Goal: Task Accomplishment & Management: Complete application form

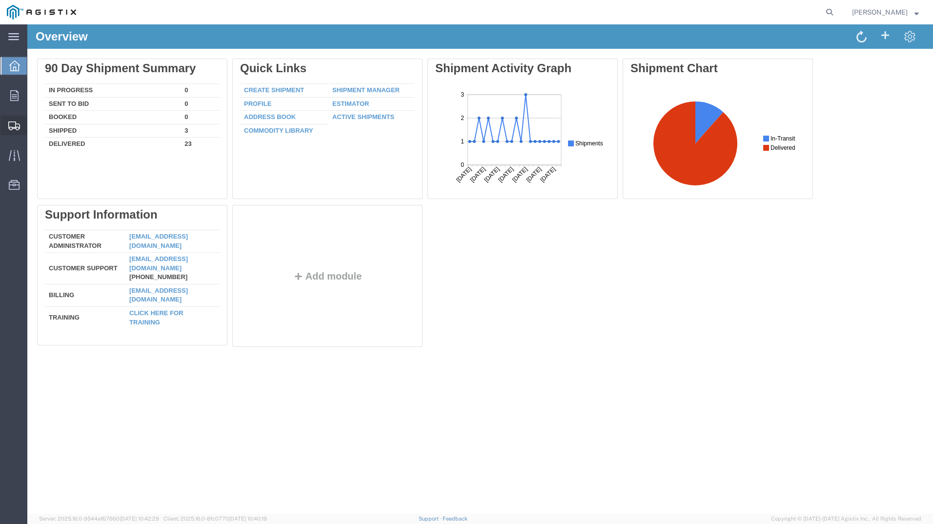
click at [0, 0] on span "Create Shipment" at bounding box center [0, 0] width 0 height 0
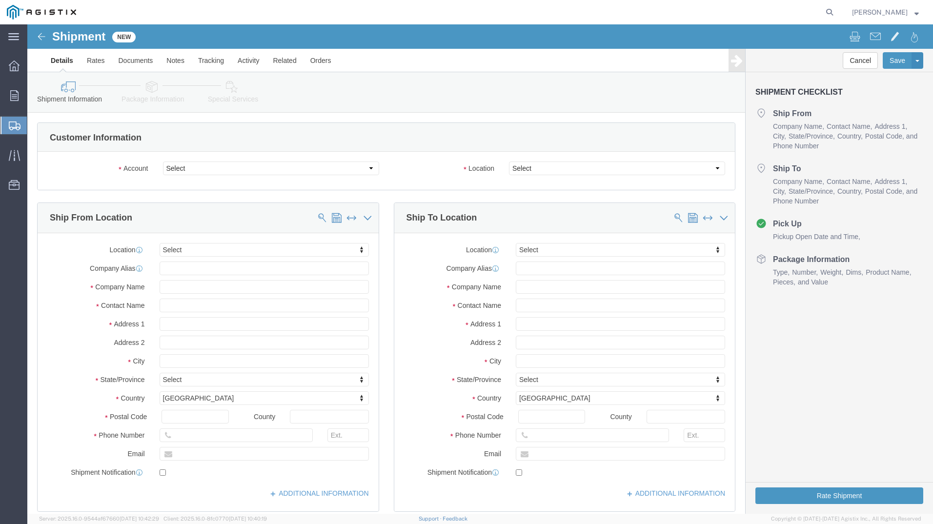
select select
click select "Select PG&E [PERSON_NAME] USA Inc"
select select "9596"
click select "Select PG&E [PERSON_NAME] USA Inc"
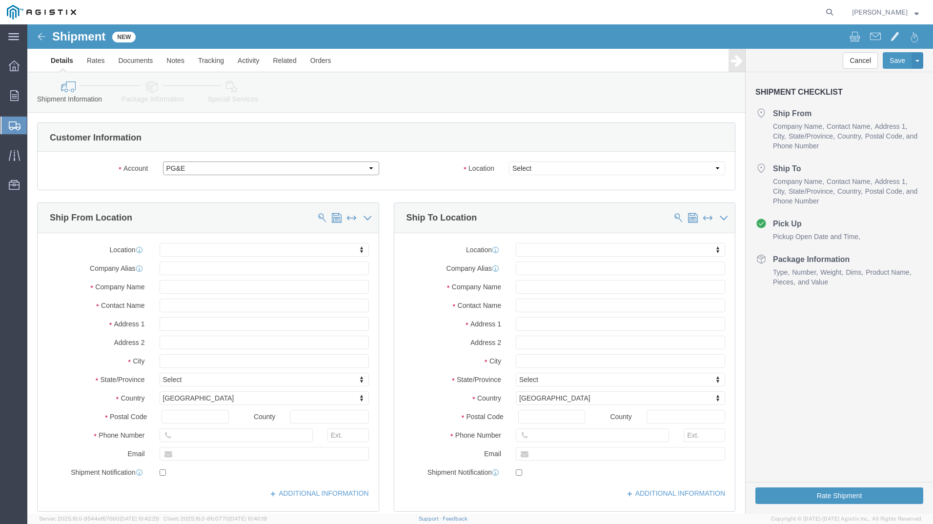
select select "PURCHORD"
select select
click select "Select All Others [GEOGRAPHIC_DATA] [GEOGRAPHIC_DATA] [GEOGRAPHIC_DATA] [GEOGRA…"
select select "23082"
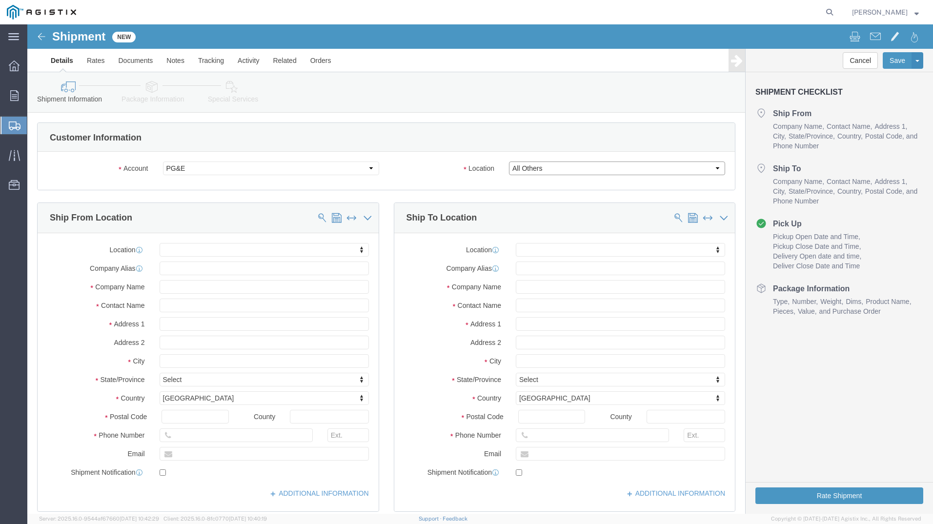
click select "Select All Others [GEOGRAPHIC_DATA] [GEOGRAPHIC_DATA] [GEOGRAPHIC_DATA] [GEOGRA…"
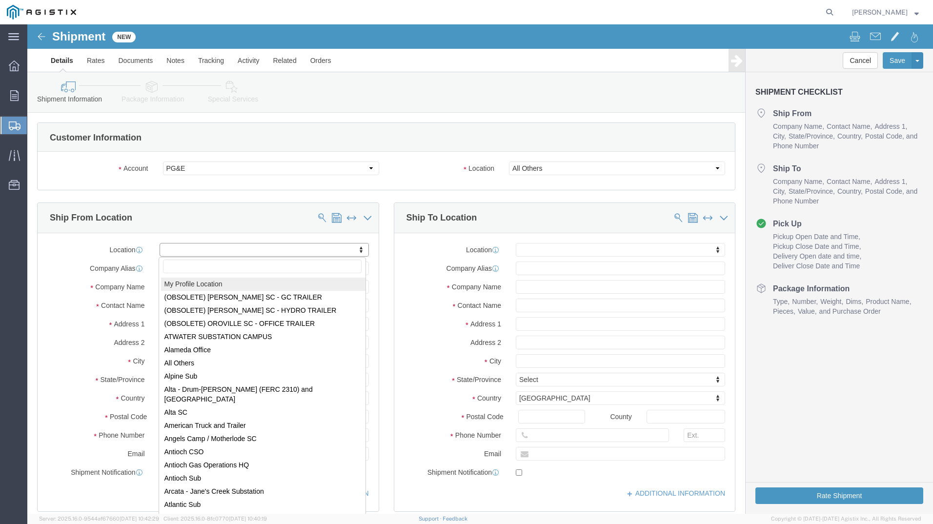
drag, startPoint x: 271, startPoint y: 223, endPoint x: 256, endPoint y: 233, distance: 18.7
select select "MYPROFILE"
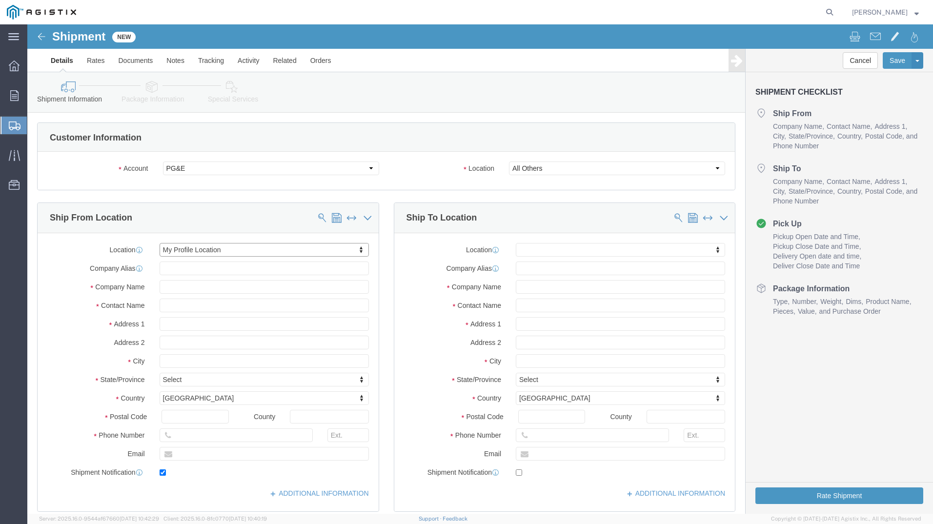
type input "[STREET_ADDRESS]"
type input "26062"
type input "[PHONE_NUMBER]"
type input "329117"
type input "[PERSON_NAME][EMAIL_ADDRESS][DOMAIN_NAME]"
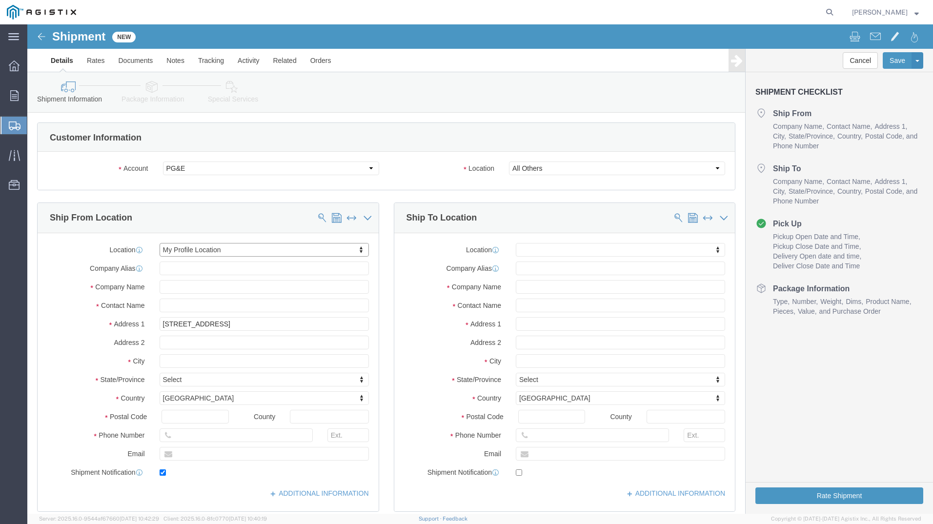
checkbox input "true"
type input "[PERSON_NAME] USA Inc"
type input "[PERSON_NAME]"
type input "Weirton"
select select "WV"
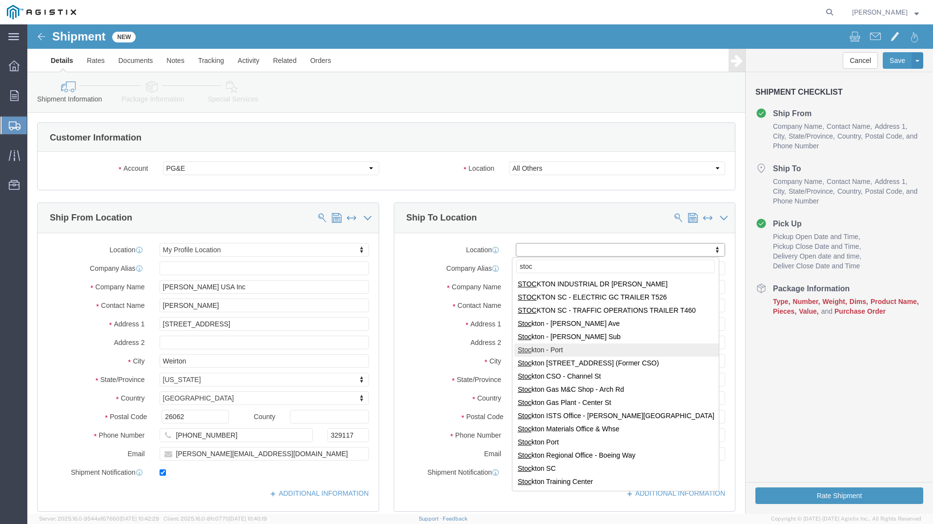
type input "stoc"
select select "38226"
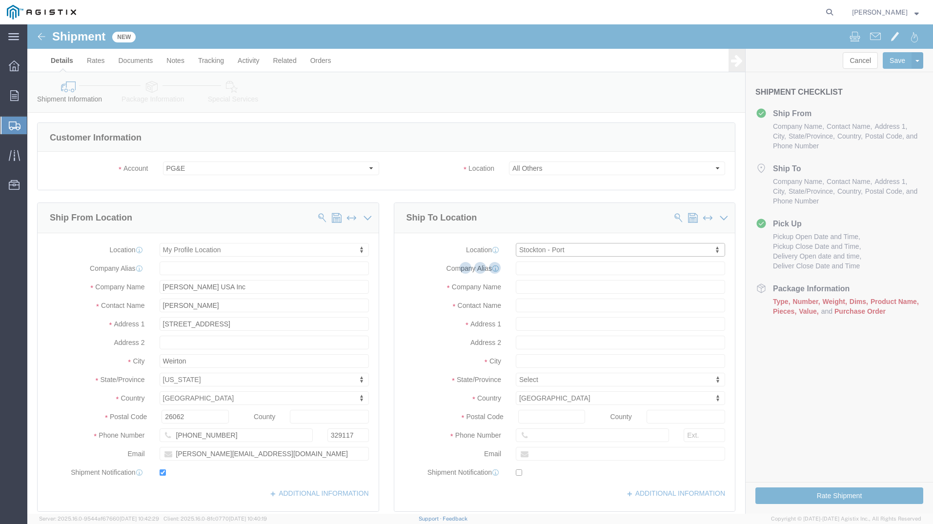
type input "[STREET_ADDRESS]"
type input "95206"
type input "PG&E"
type input "Stockton"
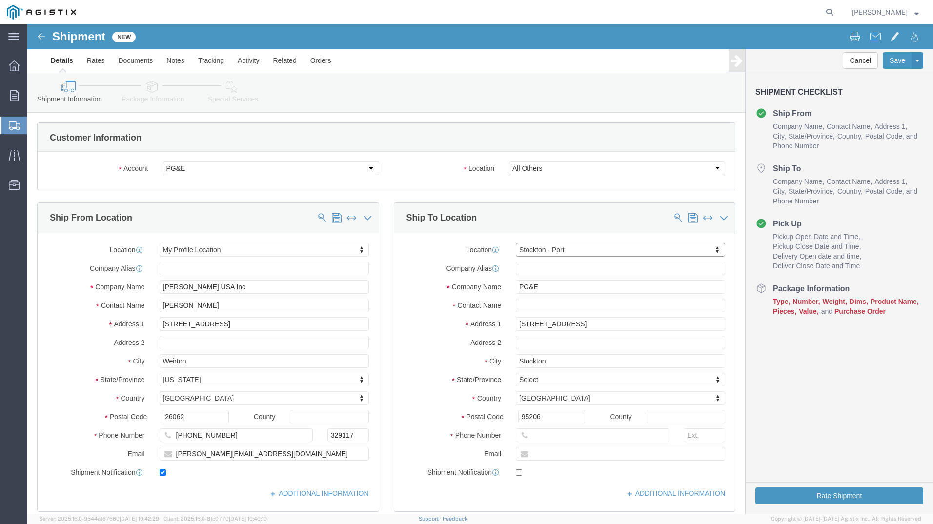
select select "CA"
click div "Location [GEOGRAPHIC_DATA] - [GEOGRAPHIC_DATA] My Profile Location (OBSOLETE) […"
click input "text"
type input "[PERSON_NAME]"
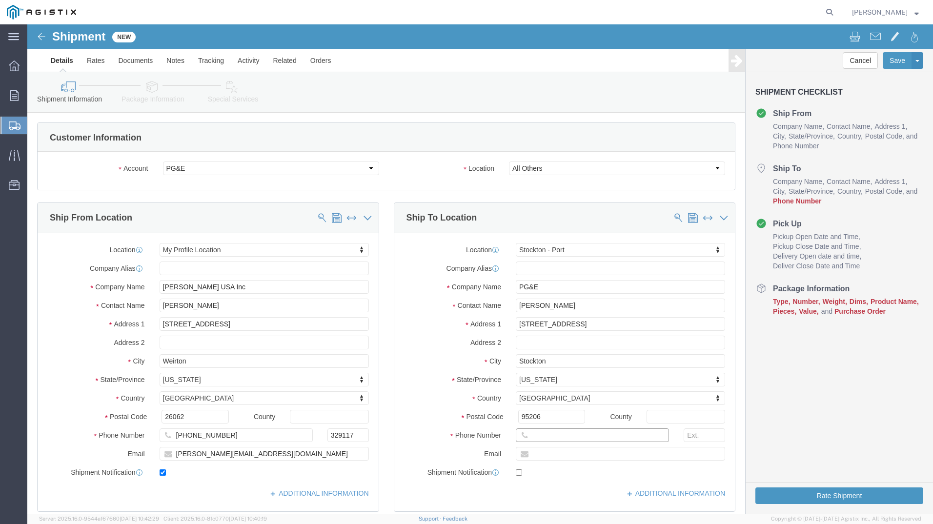
click input "text"
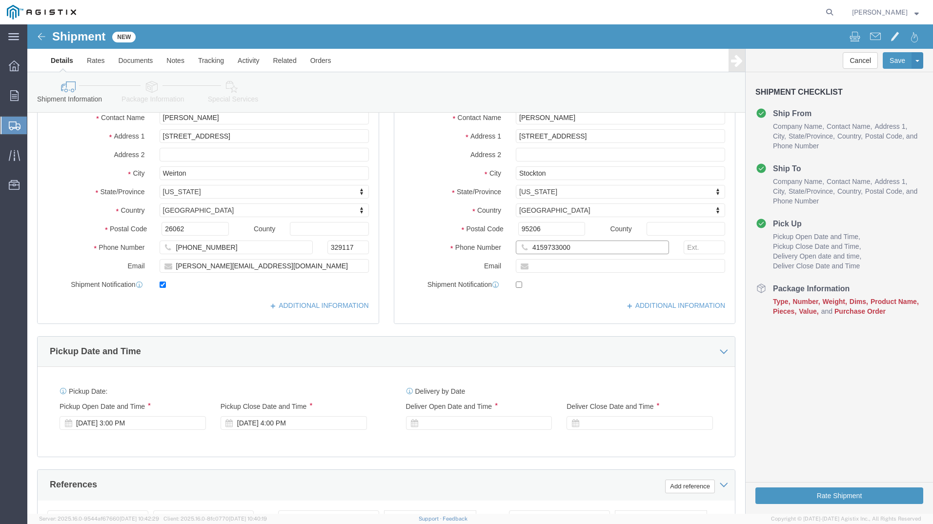
scroll to position [195, 0]
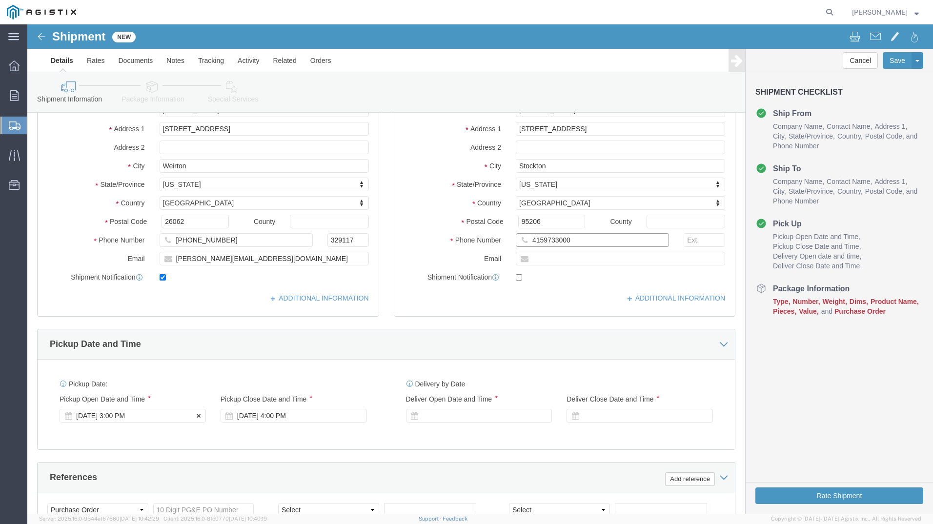
type input "4159733000"
click div "[DATE] 3:00 PM"
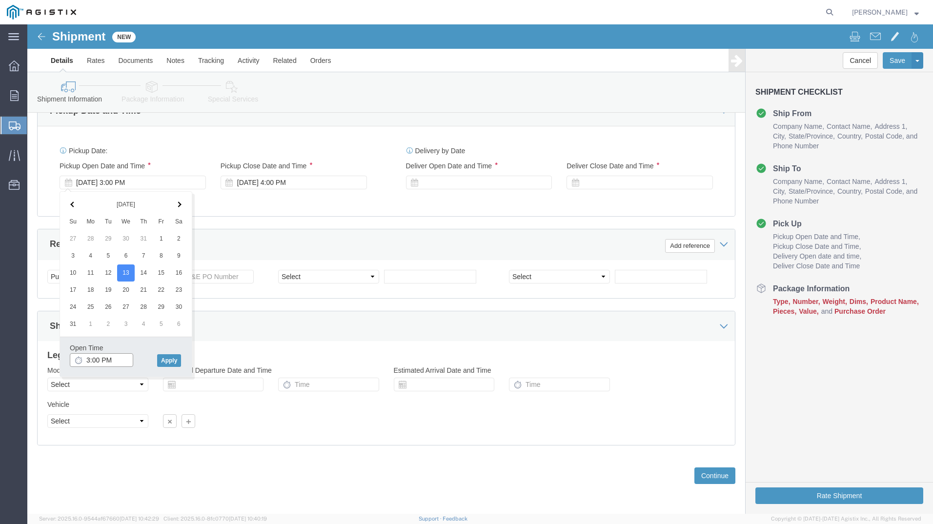
drag, startPoint x: 89, startPoint y: 335, endPoint x: 0, endPoint y: 336, distance: 88.4
click body "Shipment New Details Rates Documents Notes Tracking Activity Related Orders Can…"
click input "3:00 PM"
type input "3"
type input "9"
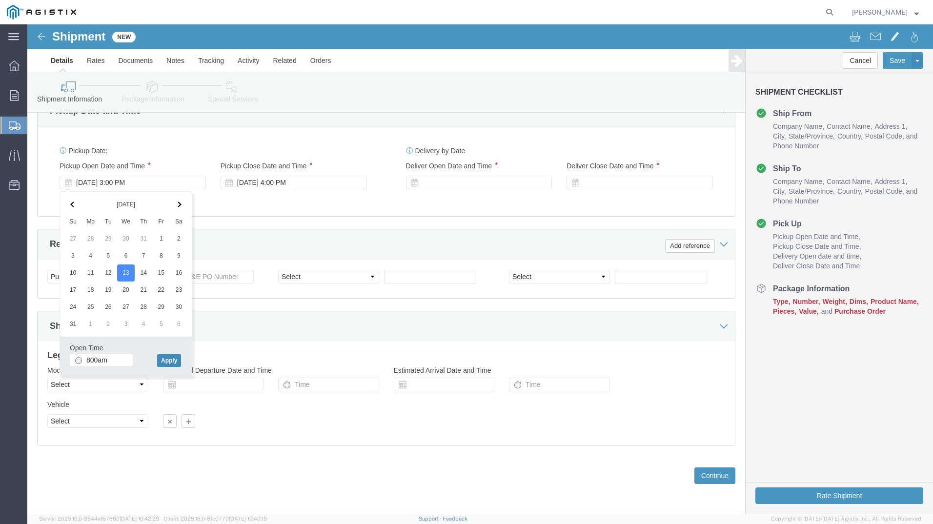
type input "8:00 AM"
click button "Apply"
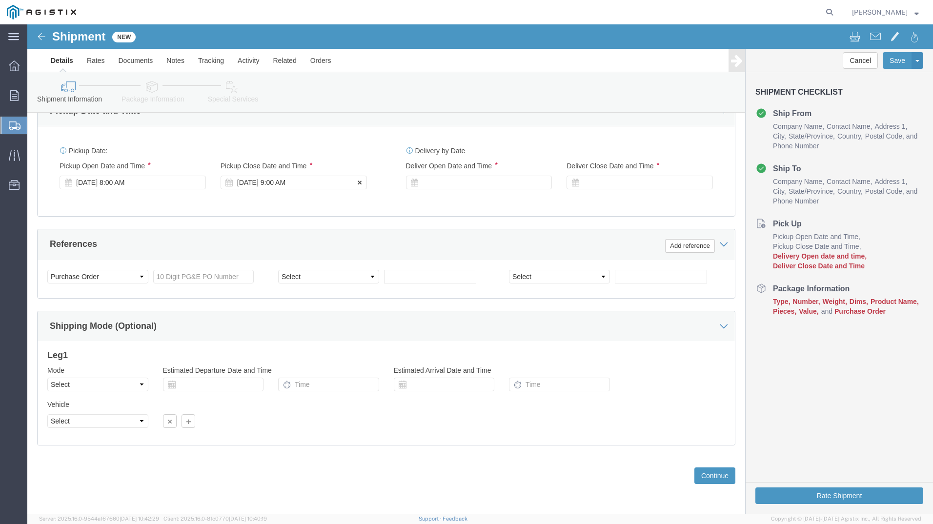
click div "[DATE] 9:00 AM"
drag, startPoint x: 251, startPoint y: 333, endPoint x: 164, endPoint y: 337, distance: 87.0
click body "Shipment New Details Rates Documents Notes Tracking Activity Related Orders Can…"
type input "3:30 PM"
click button "Apply"
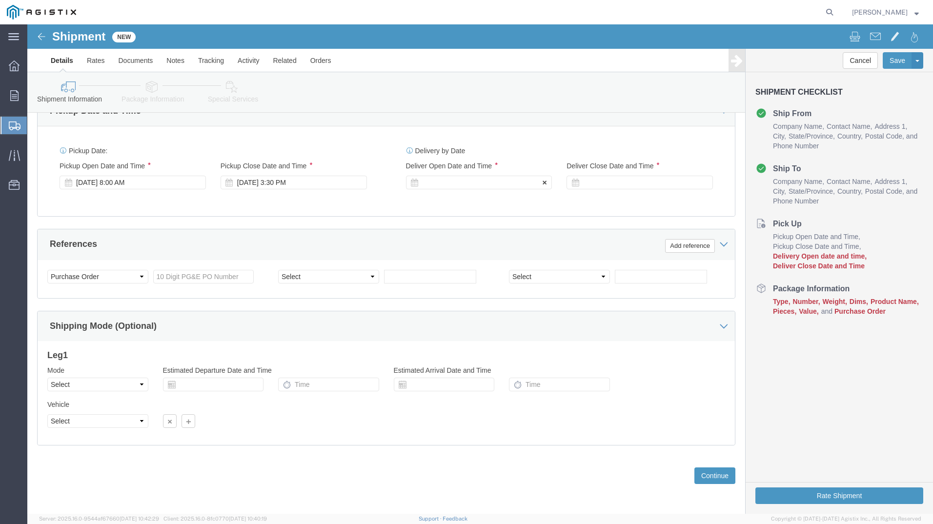
click div
click button "Apply"
click div "Deliver Close Date Deliver Close Time Deliver Close Date and Time"
click div
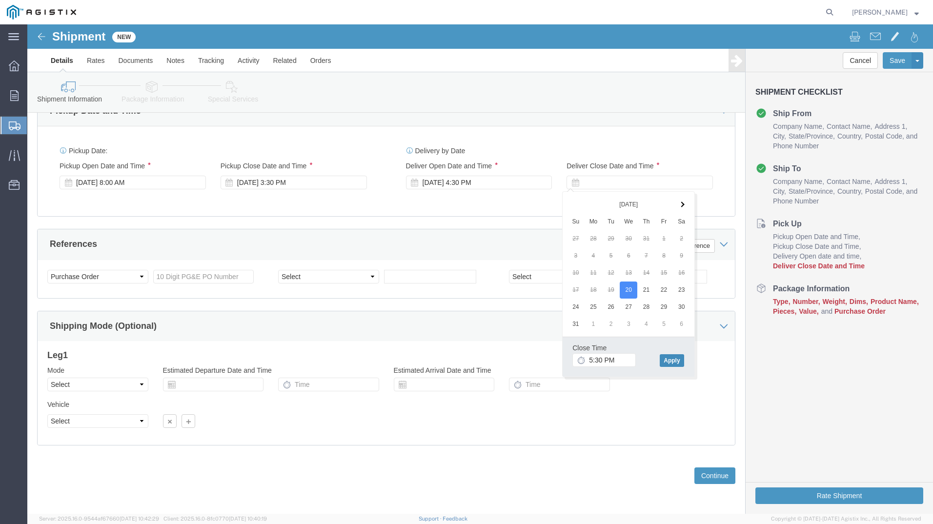
click button "Apply"
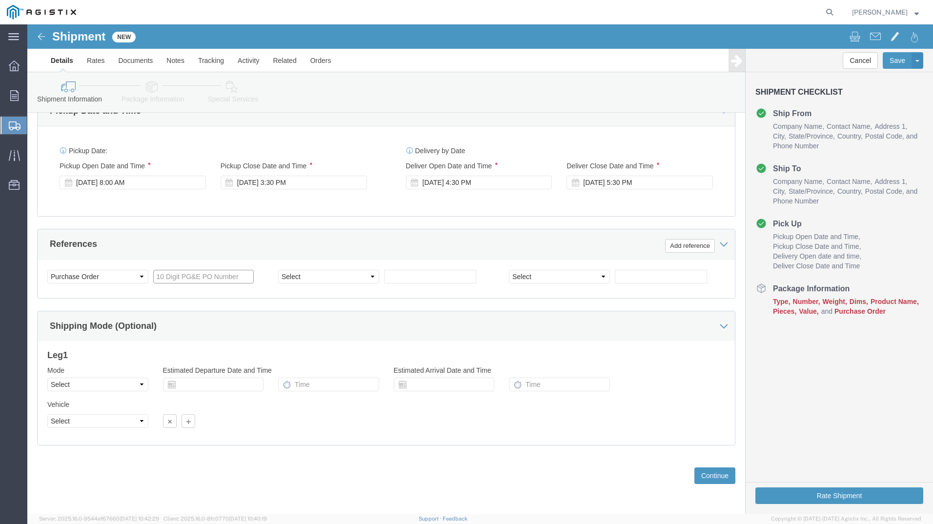
click input "text"
type input "3501408330"
click button "Continue"
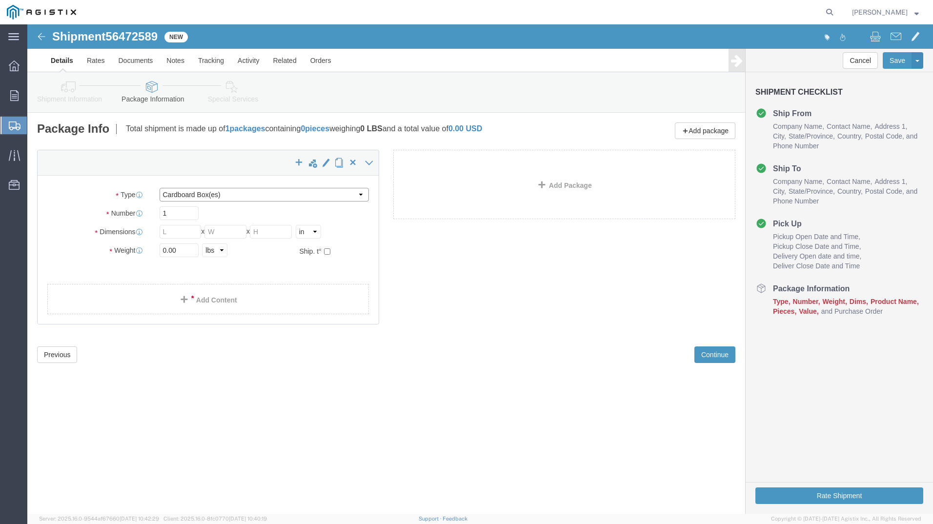
click select "Select Bulk Bundle(s) Cardboard Box(es) Carton(s) Crate(s) Drum(s) (Fiberboard)…"
select select "YRPK"
click select "Select Bulk Bundle(s) Cardboard Box(es) Carton(s) Crate(s) Drum(s) (Fiberboard)…"
click input "text"
type input "26"
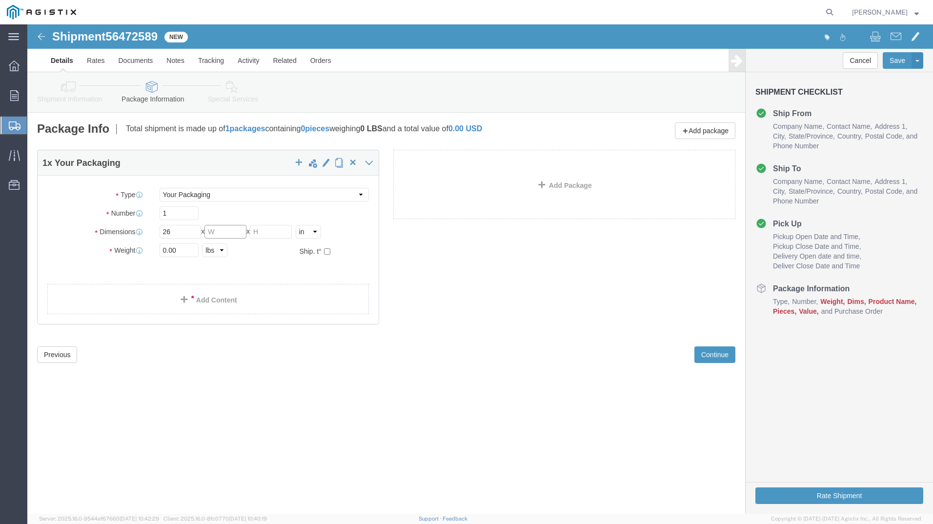
click input "text"
type input "26"
click input "text"
type input "35"
drag, startPoint x: 156, startPoint y: 228, endPoint x: 113, endPoint y: 228, distance: 42.5
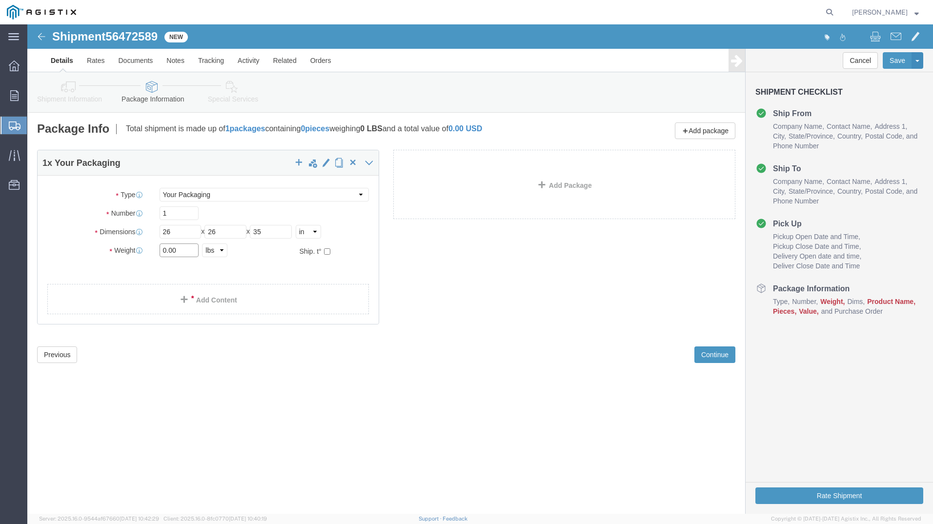
click div "Weight Total weight of packages in pounds or kilograms 0.00 Select kgs lbs Ship…"
type input "204"
click link "Add Content"
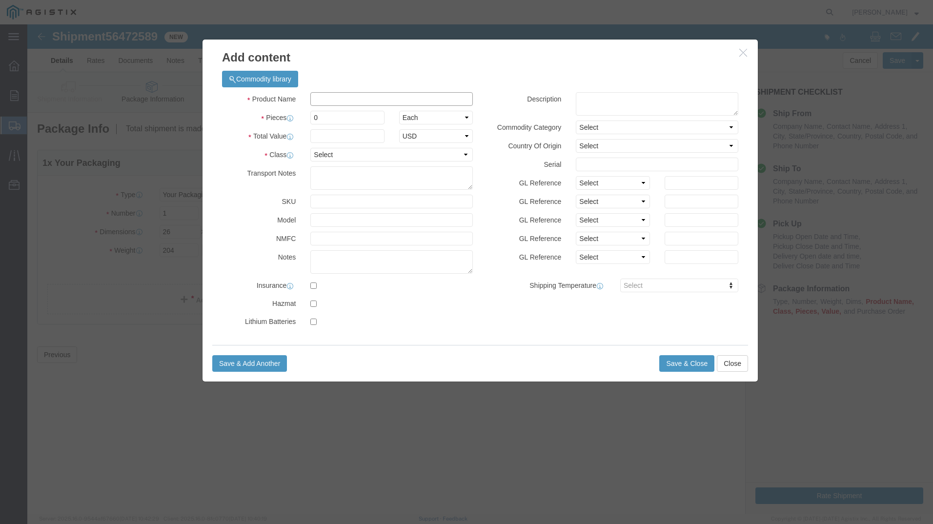
click input "text"
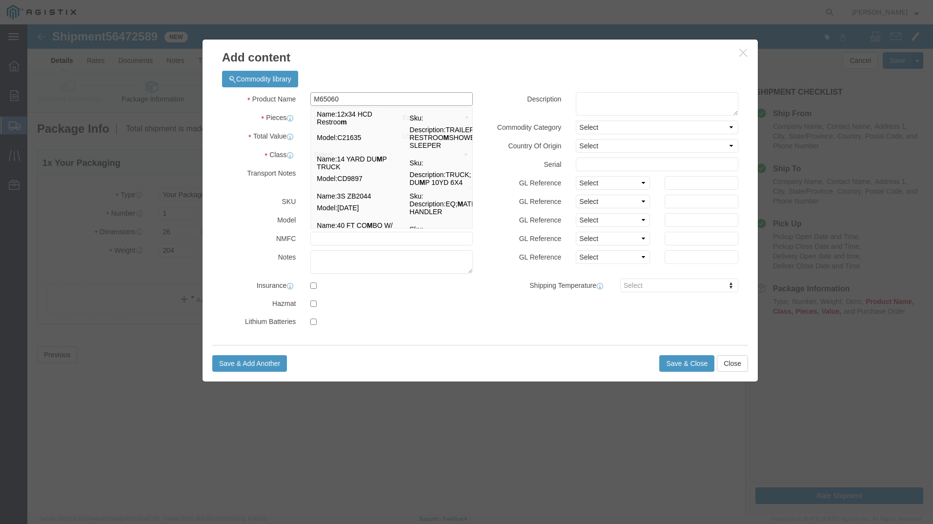
type input "M650603"
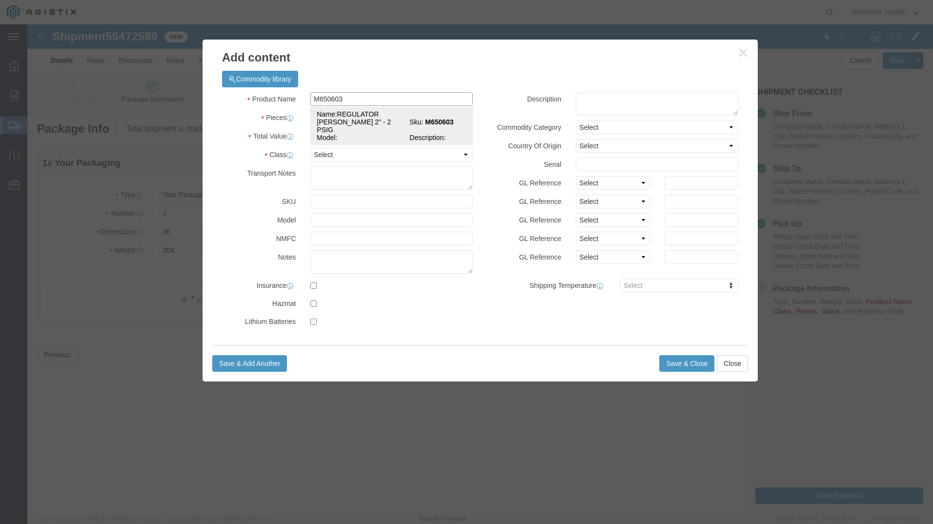
click span "Name:"
select select
select select "USD"
type input "REGULATOR [PERSON_NAME] 2" - 2 PSIG"
type input "M650603"
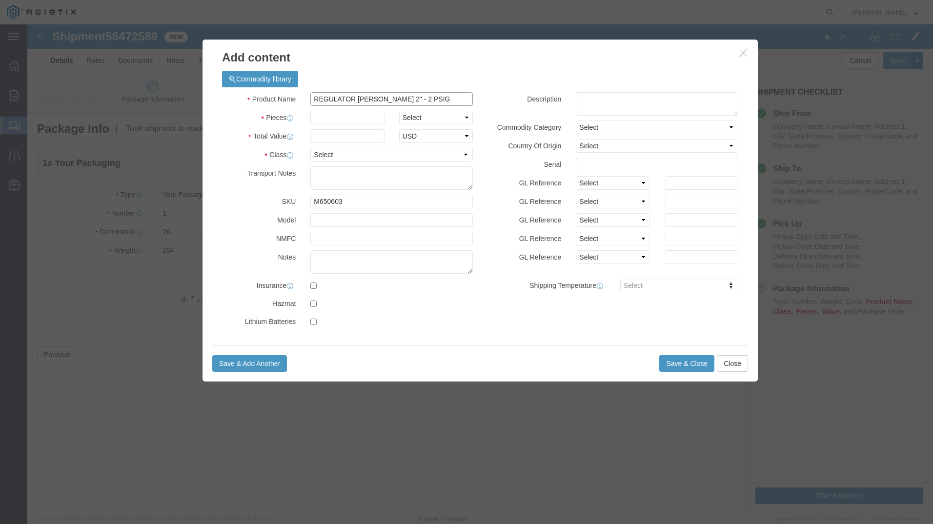
type input "REGULATOR [PERSON_NAME] 2" - 2 PSIG"
click input "text"
type input "2"
click input "text"
type input "5400"
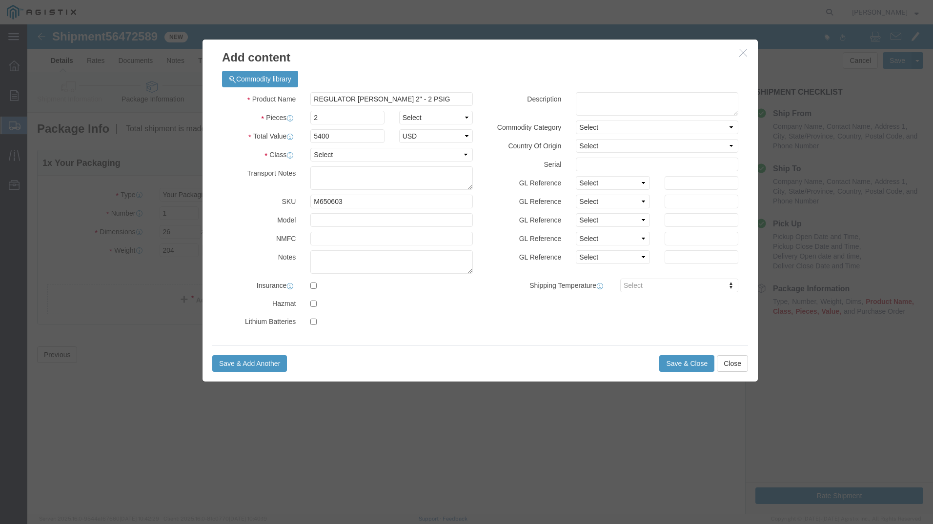
click label "Class"
click select "Select 50 55 60 65 70 85 92.5 100 125 175 250 300 400"
select select "70"
click select "Select 50 55 60 65 70 85 92.5 100 125 175 250 300 400"
click button "Save & Close"
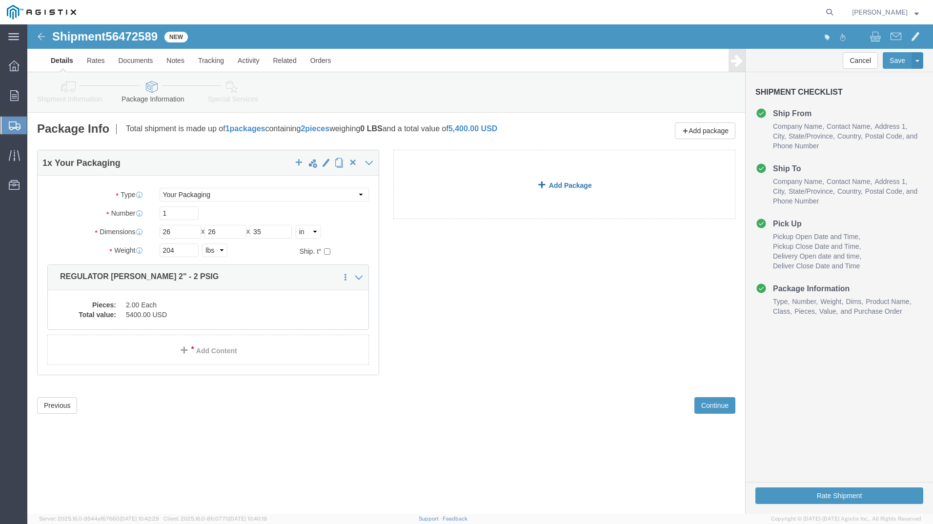
click link "Add Package"
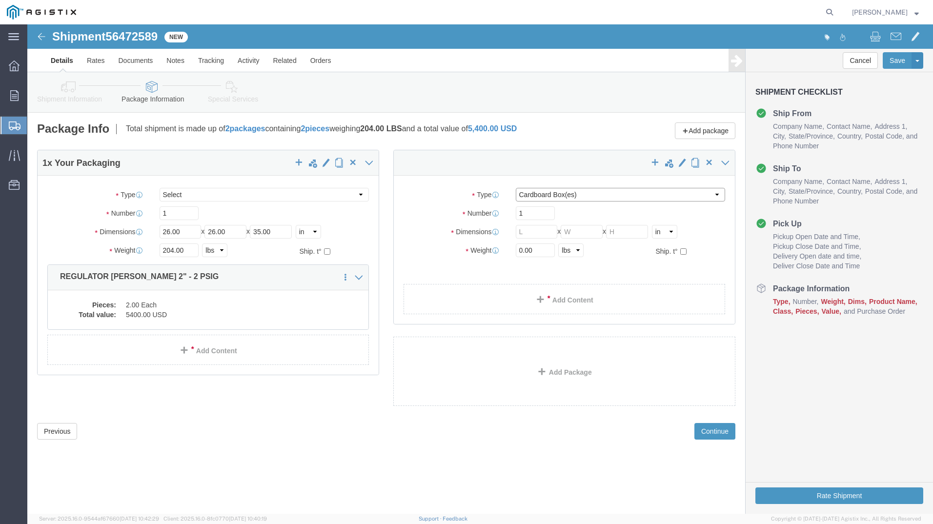
click select "Select Bulk Bundle(s) Cardboard Box(es) Carton(s) Crate(s) Drum(s) (Fiberboard)…"
select select "CRTN"
click select "Select Bulk Bundle(s) Cardboard Box(es) Carton(s) Crate(s) Drum(s) (Fiberboard)…"
click input "text"
type input "9"
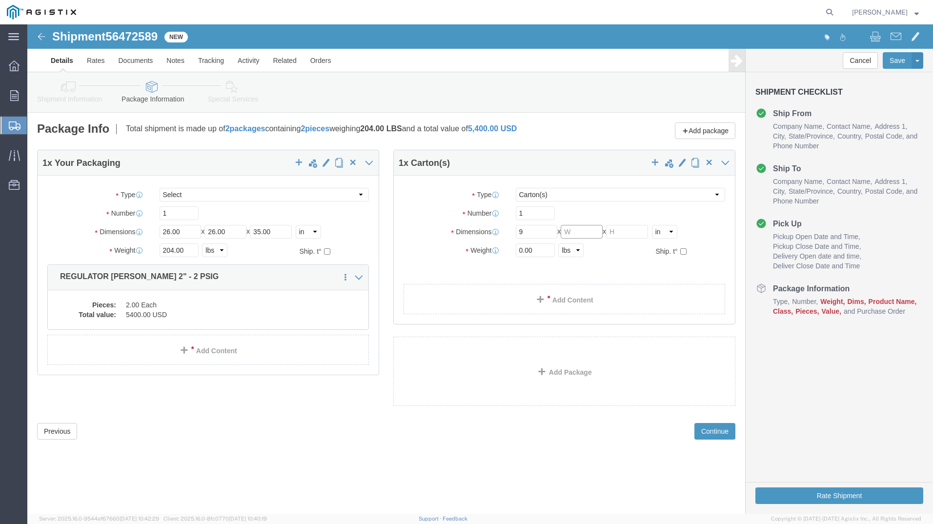
click input "text"
type input "9"
click input "text"
drag, startPoint x: 515, startPoint y: 209, endPoint x: 441, endPoint y: 211, distance: 73.7
click div "Dimensions Length 9 x Width 9 x Height Select cm ft in"
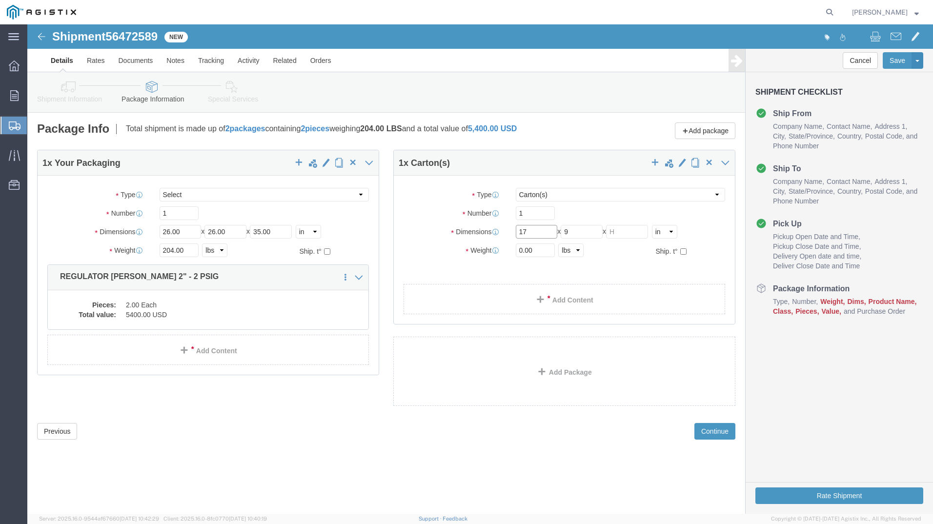
type input "17"
drag, startPoint x: 567, startPoint y: 205, endPoint x: 505, endPoint y: 212, distance: 62.4
click div "Length 17 x Width 9 x Height Select cm ft in"
type input "15"
click input "text"
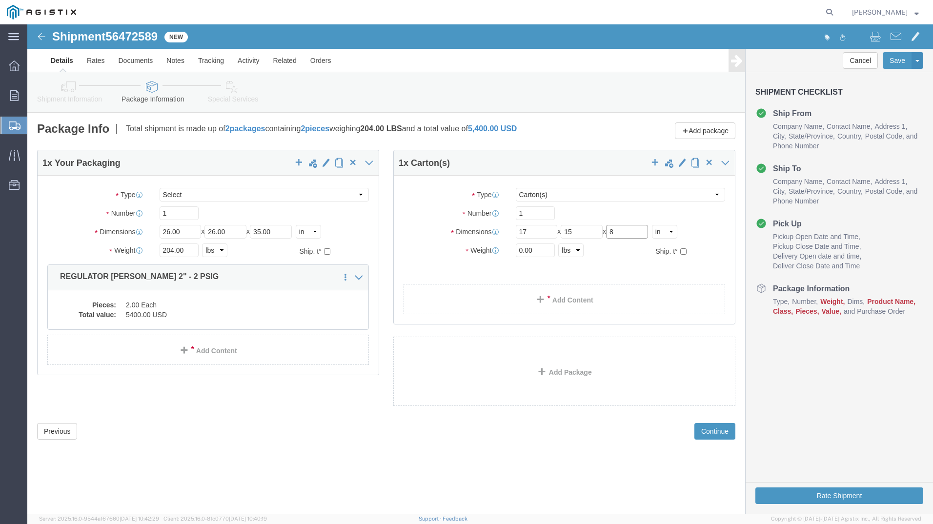
type input "8"
drag, startPoint x: 518, startPoint y: 227, endPoint x: 389, endPoint y: 226, distance: 129.4
click div "Weight 0.00 Select kgs lbs Ship. t°"
type input "5"
click link "Add Content"
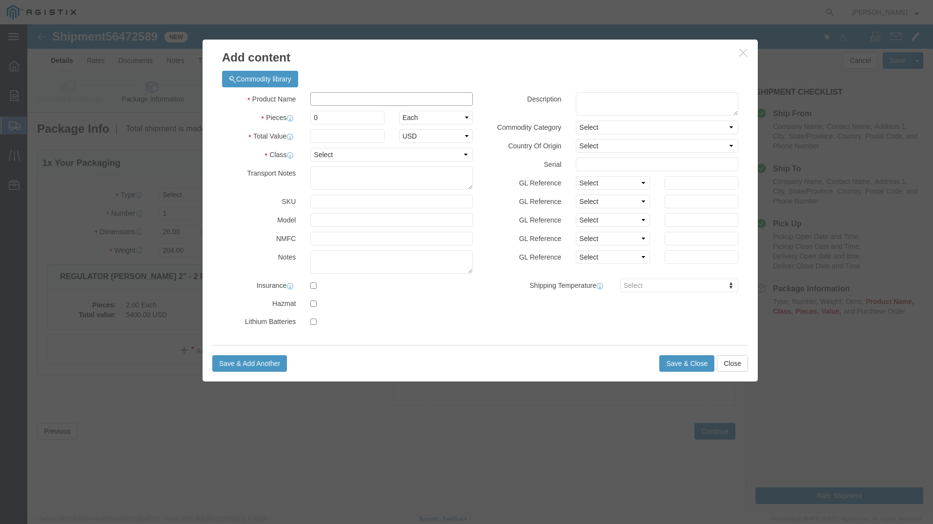
click input "text"
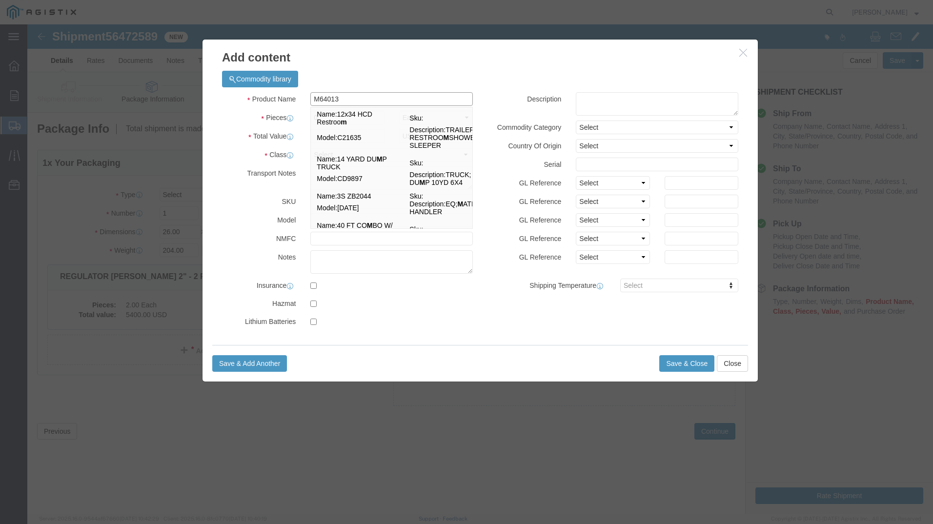
type input "M640139"
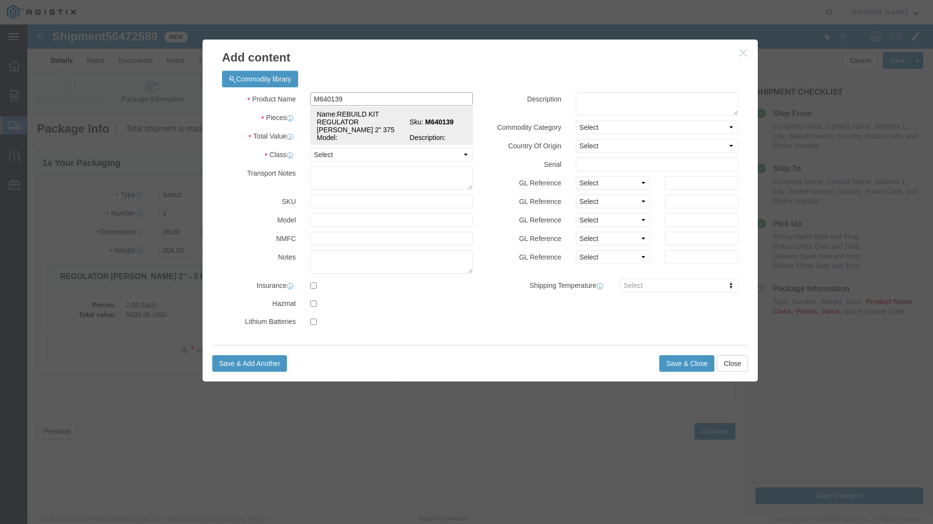
click span "Name:"
select select
select select "USD"
type input "REBUILD KIT REGULATOR [PERSON_NAME] 2" 375"
type input "M640139"
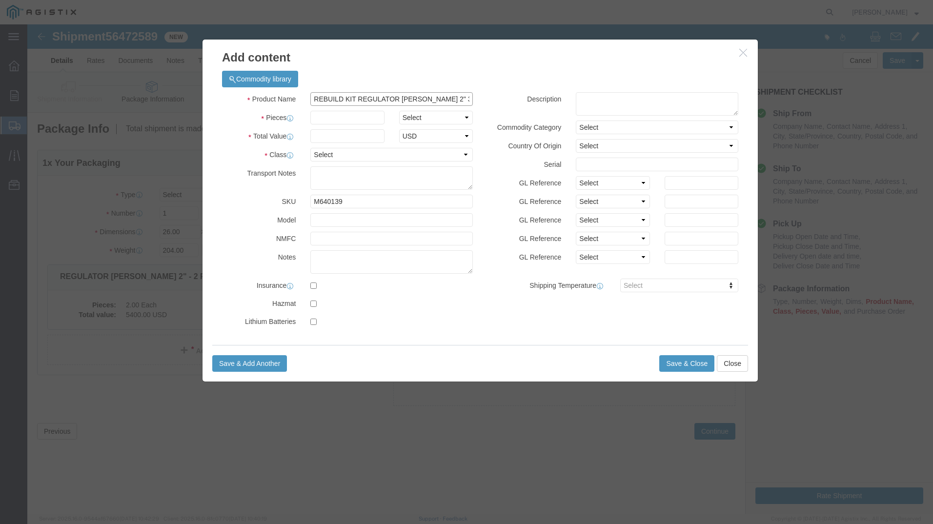
type input "REBUILD KIT REGULATOR [PERSON_NAME] 2" 375"
click input "text"
type input "2"
click input "text"
type input "400"
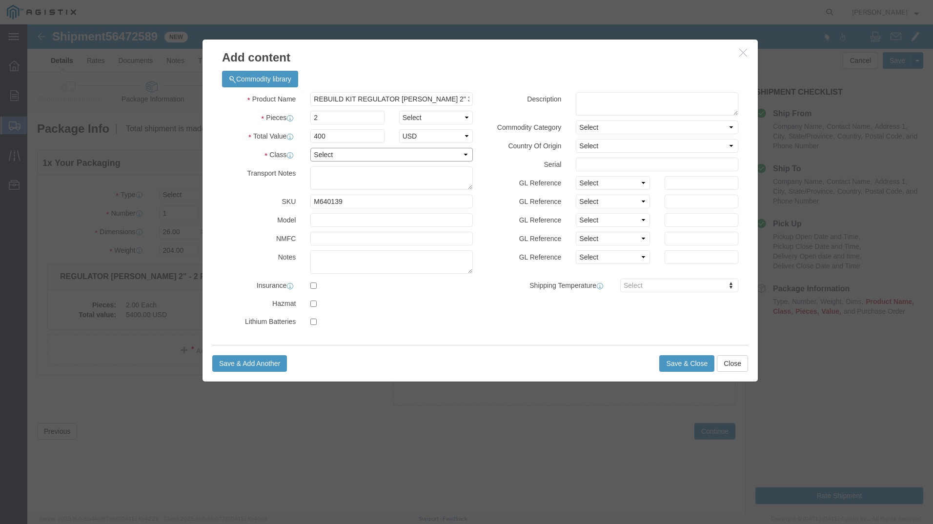
click select "Select 50 55 60 65 70 85 92.5 100 125 175 250 300 400"
select select "125"
click select "Select 50 55 60 65 70 85 92.5 100 125 175 250 300 400"
click button "Save & Add Another"
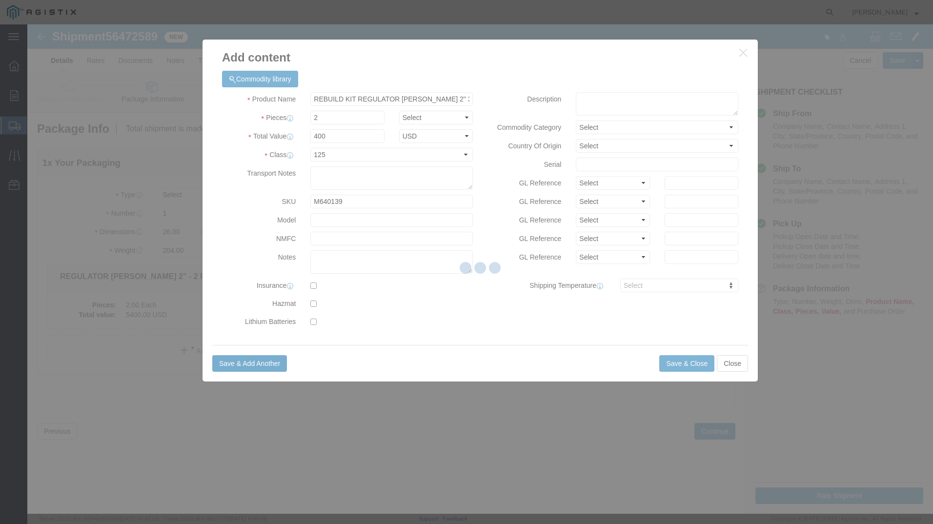
select select "EA"
select select
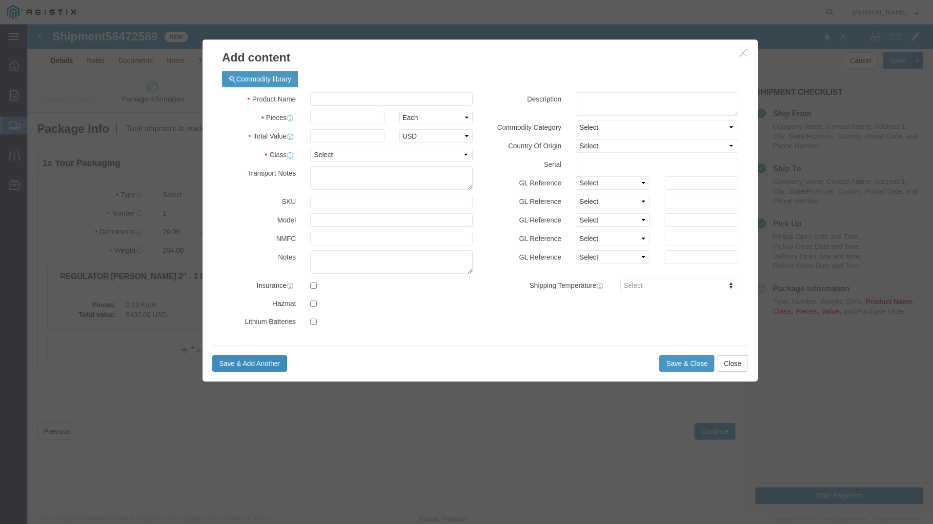
select select "USD"
click input "text"
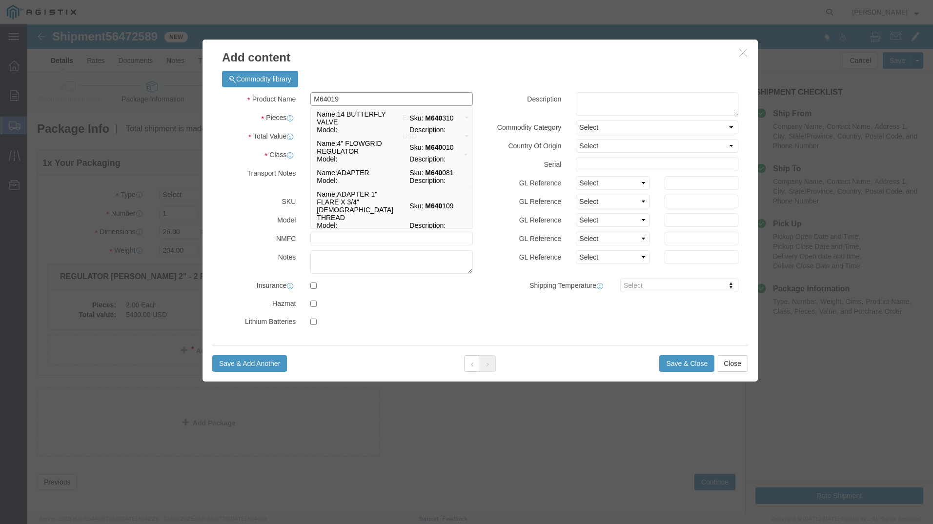
type input "M640196"
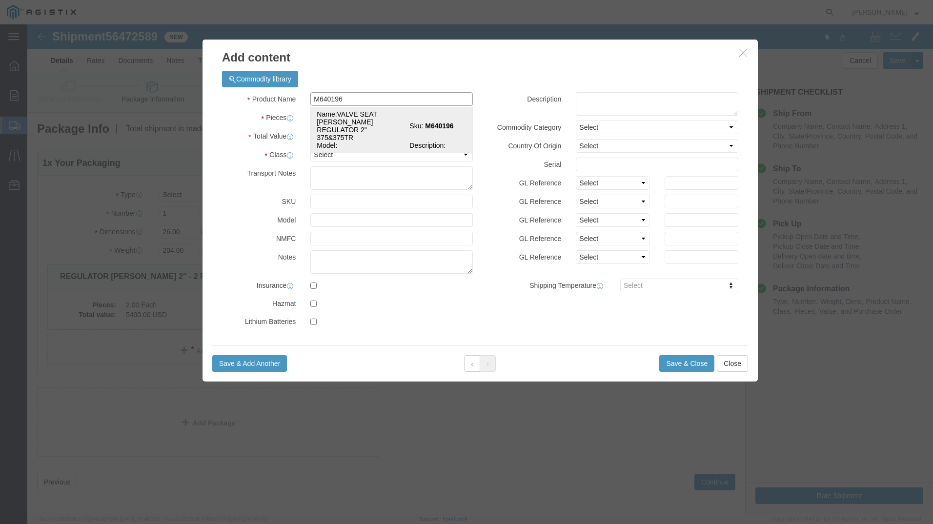
click td "Name: VALVE SEAT [PERSON_NAME] REGULATOR 2" 375&375TR"
select select
type input "VALVE SEAT [PERSON_NAME] REGULATOR 2" 375&375TR"
type input "M640196"
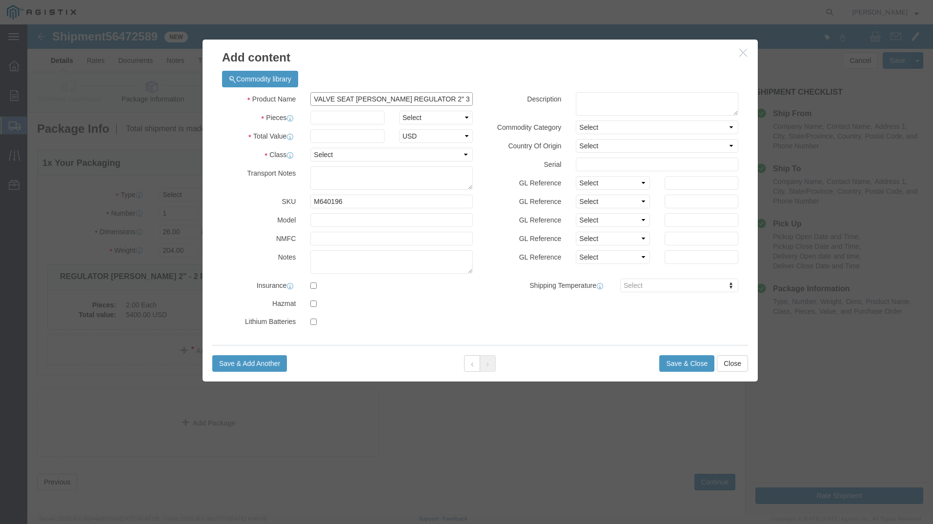
type input "VALVE SEAT [PERSON_NAME] REGULATOR 2" 375&375TR"
click input "text"
drag, startPoint x: 306, startPoint y: 90, endPoint x: 270, endPoint y: 94, distance: 35.8
click div "Pieces 200 Select Bag Barrels 100Board Feet Bottle Box Blister Pack Carats Can …"
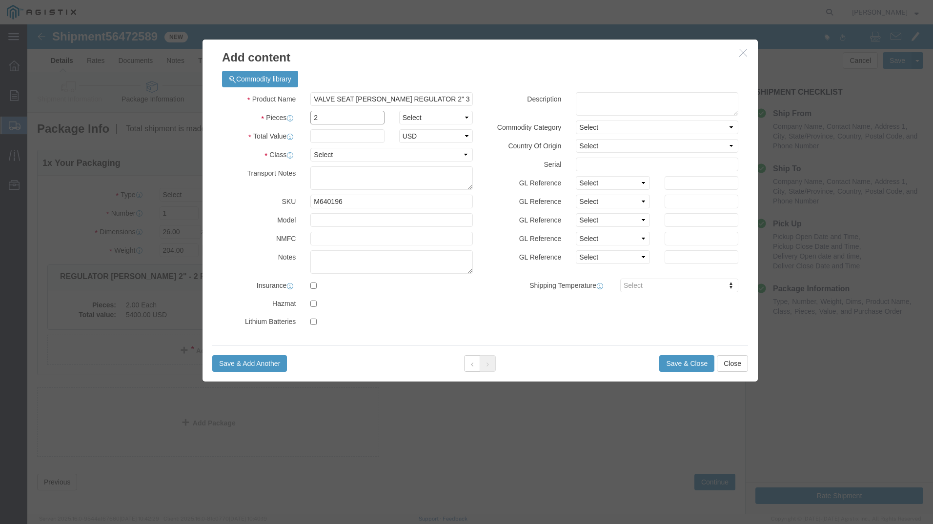
type input "2"
click input "text"
type input "200"
click textarea
click select "Select 50 55 60 65 70 85 92.5 100 125 175 250 300 400"
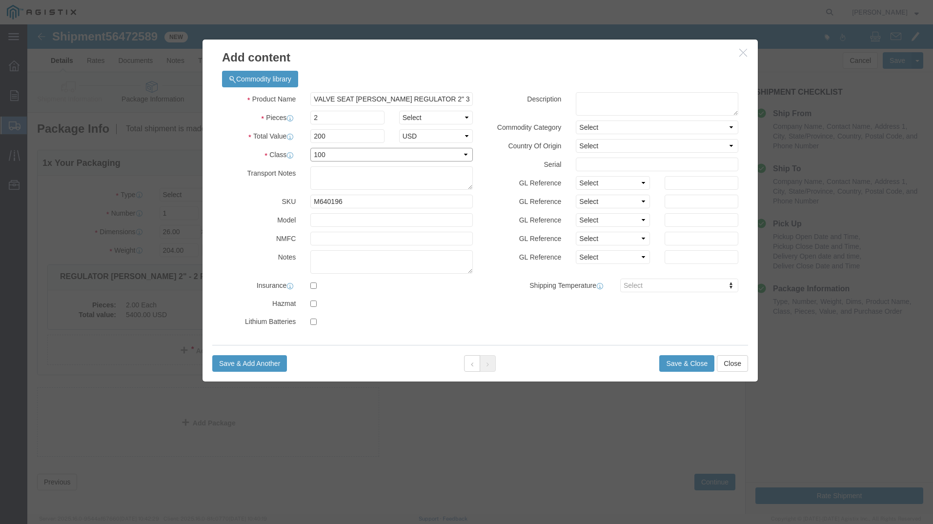
click select "Select 50 55 60 65 70 85 92.5 100 125 175 250 300 400"
select select "125"
click select "Select 50 55 60 65 70 85 92.5 100 125 175 250 300 400"
click button "Save & Close"
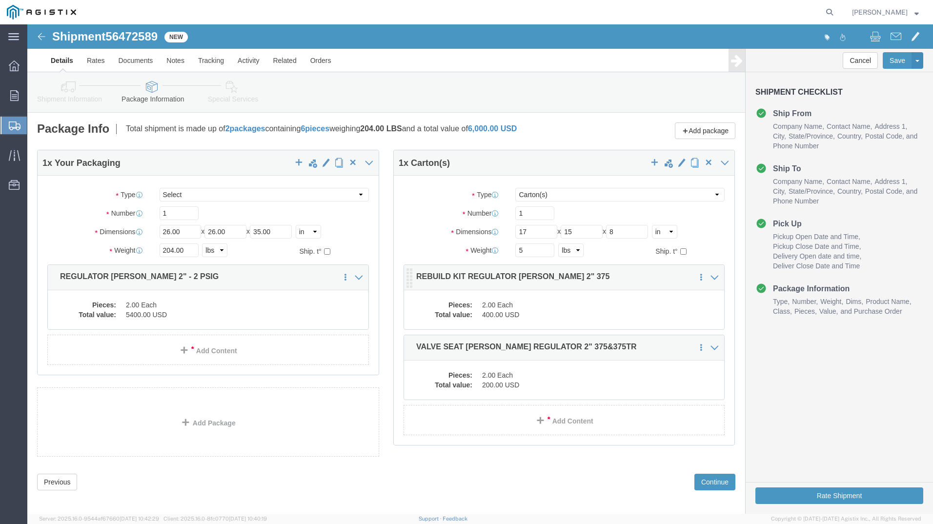
click dd "400.00 USD"
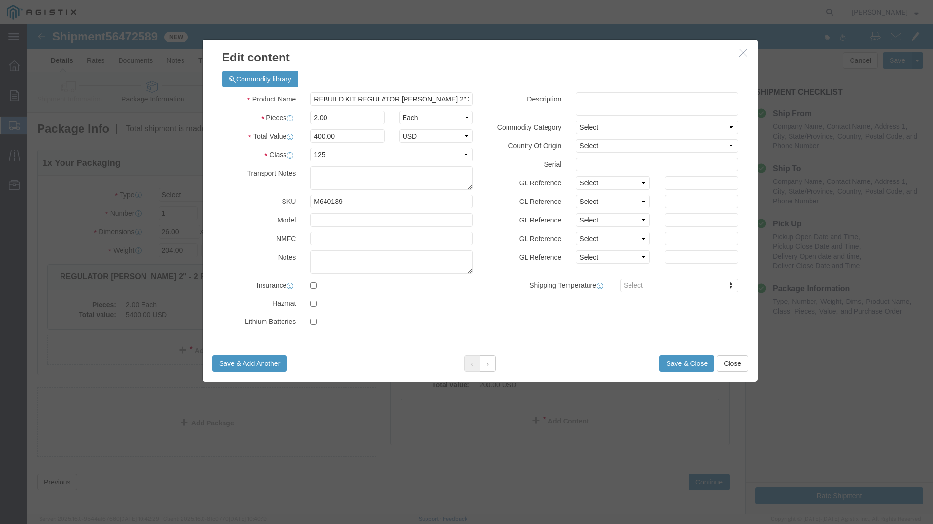
click icon "button"
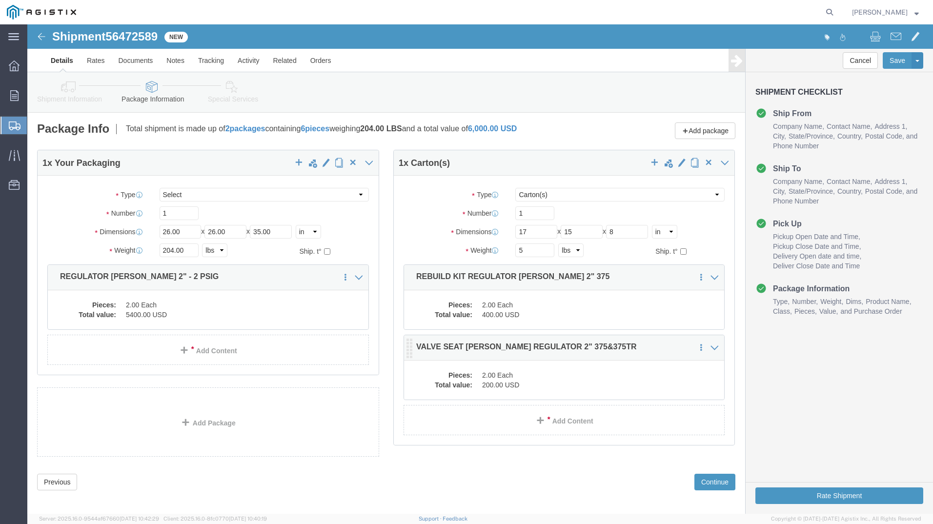
click dd "2.00 Each"
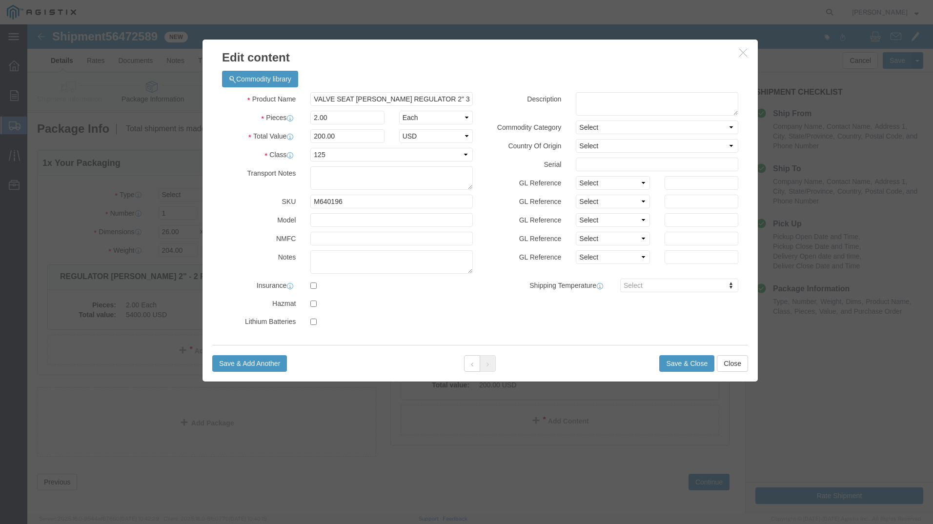
click button "button"
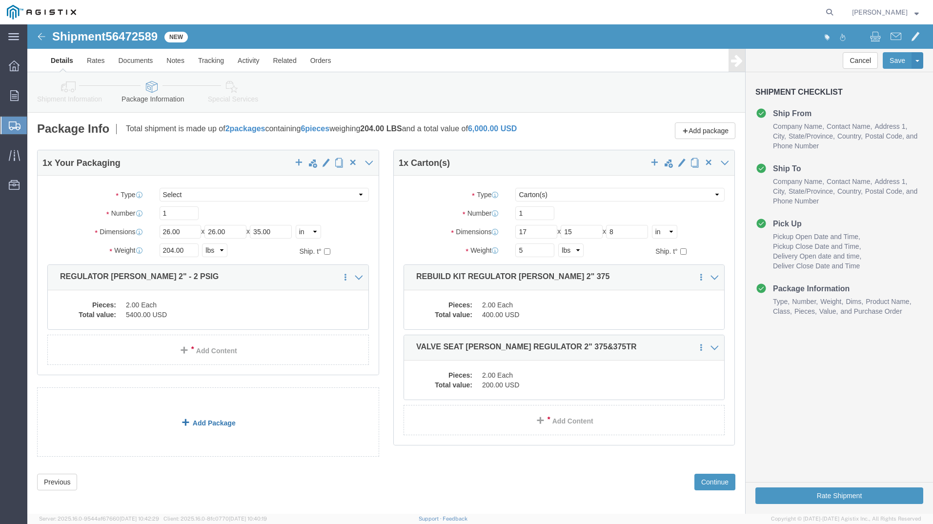
click link "Add Package"
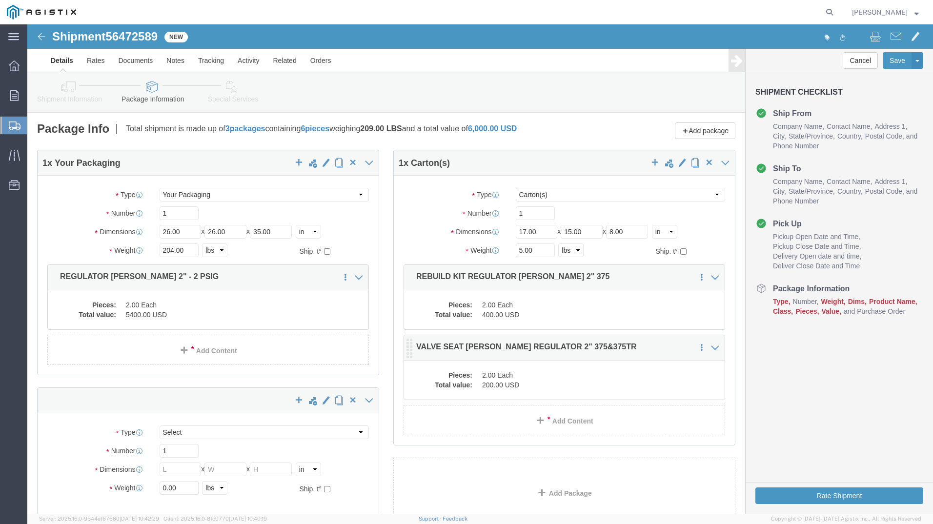
select select "CRTN"
select select "CBOX"
click span "button"
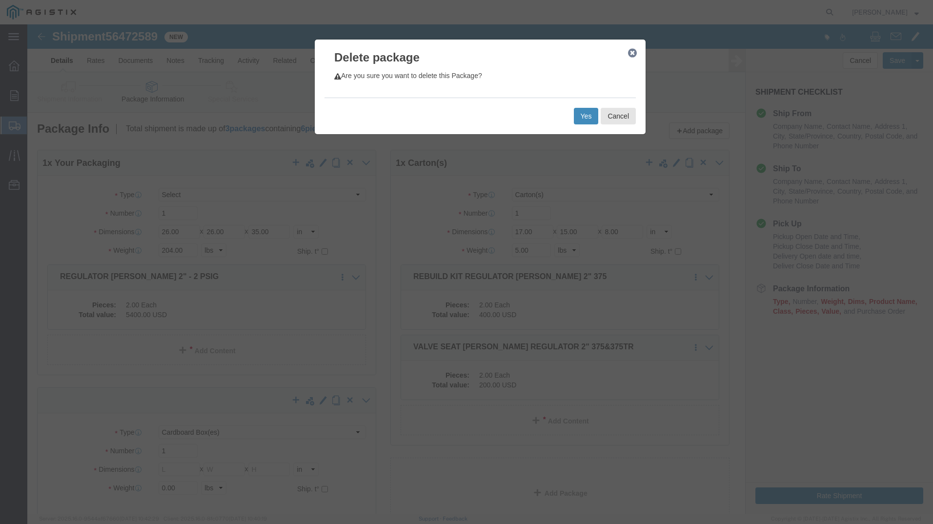
click button "Yes"
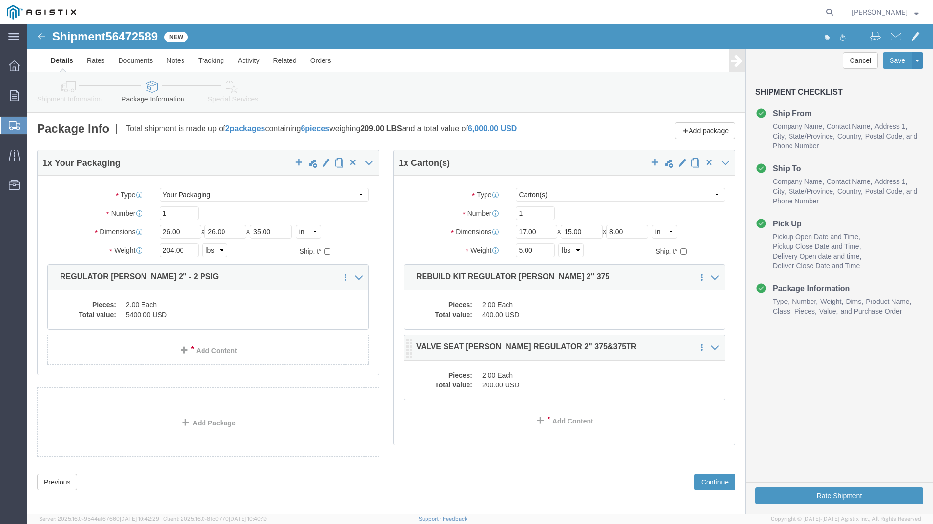
select select "CRTN"
drag, startPoint x: 143, startPoint y: 188, endPoint x: 115, endPoint y: 188, distance: 27.3
click div "1"
type input "2"
click div "1 x Your Packaging Package Type Select Bulk Bundle(s) Cardboard Box(es) Carton(…"
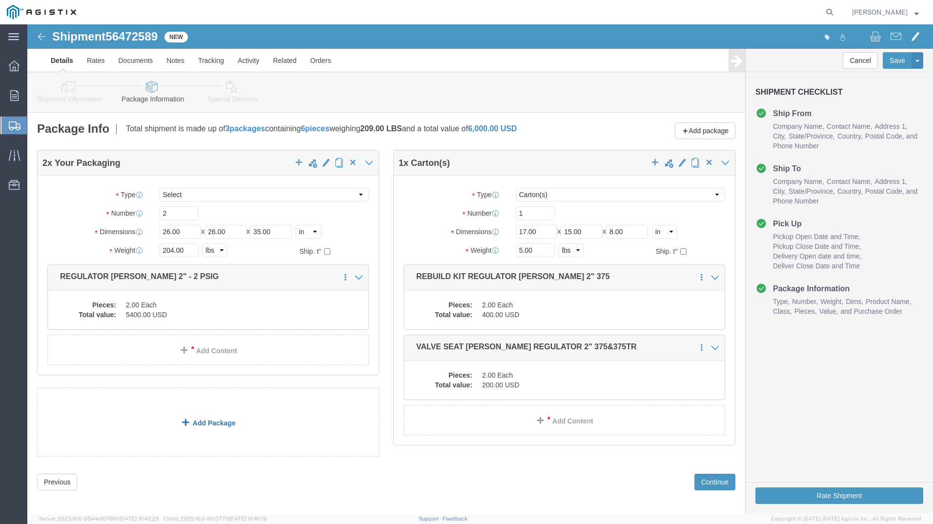
click link "Add Package"
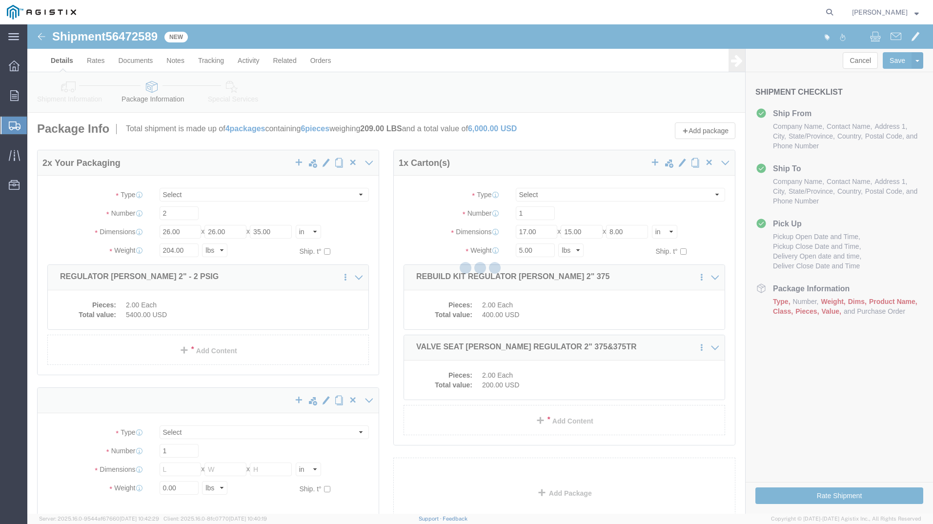
select select "CRTN"
select select "CBOX"
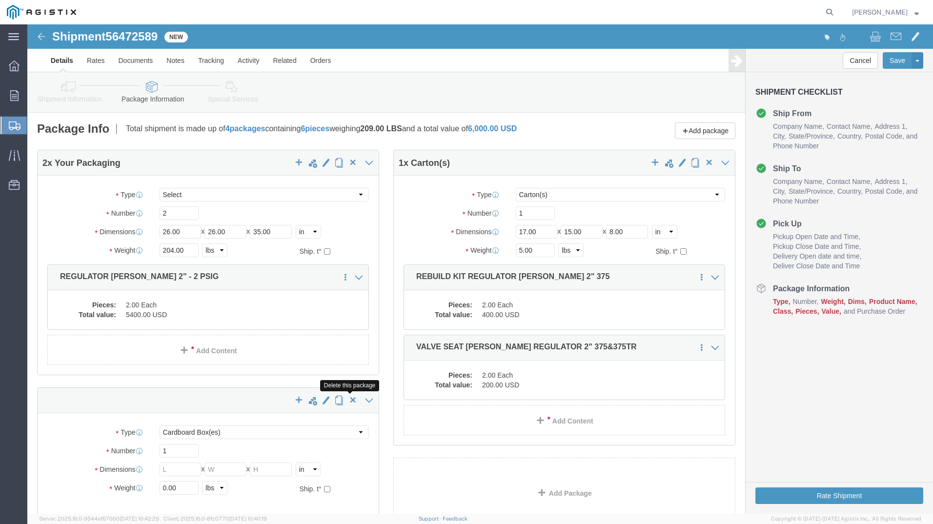
click span "button"
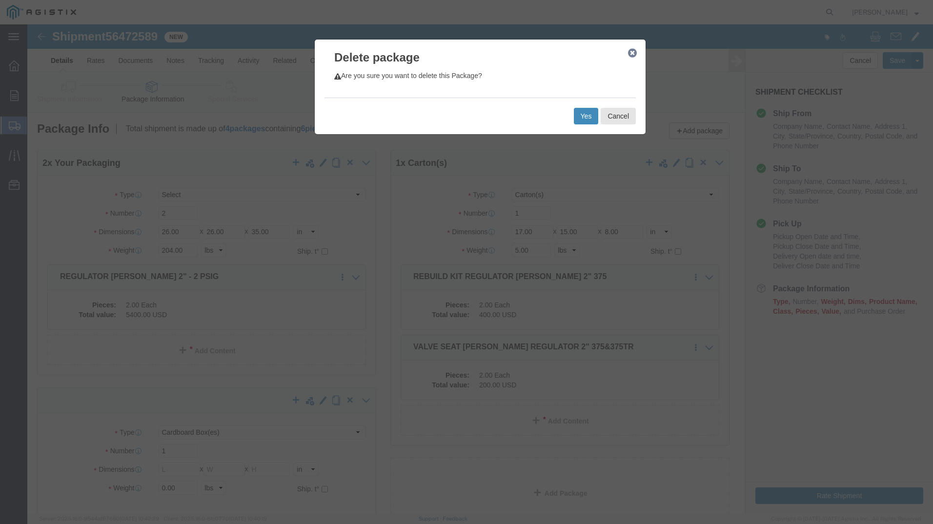
click button "Yes"
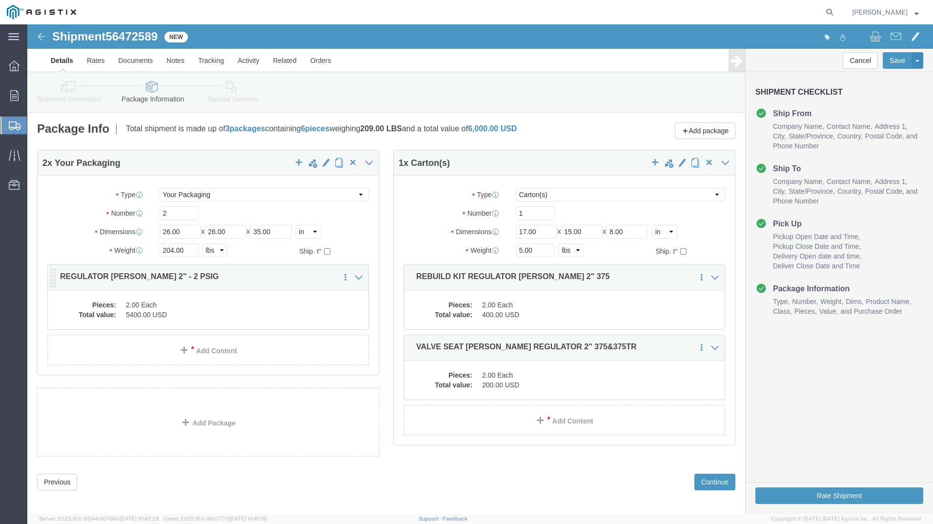
select select "CRTN"
click button "Continue"
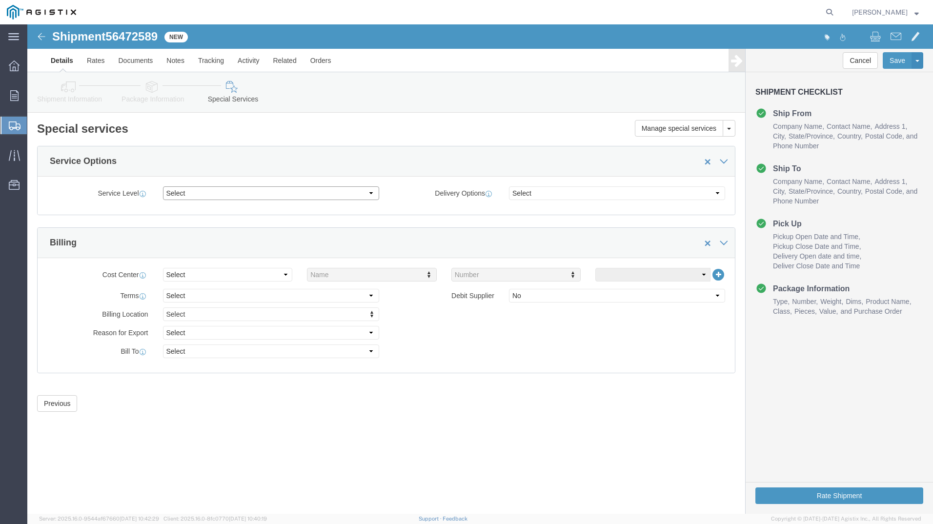
click select "Select 1 Day 2 Day 3-5 Day Economy 5+ Day"
select select "3-5 Day Economy"
click select "Select 1 Day 2 Day 3-5 Day Economy 5+ Day"
click select "Select ATA DTA DTD"
select select "DTD"
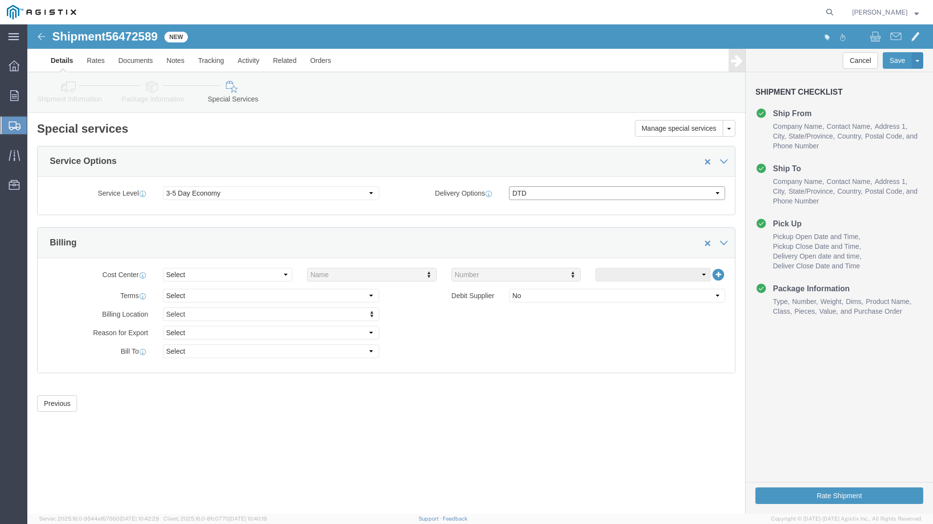
click select "Select ATA DTA DTD"
click select "Select Recipient Account Sender/Shipper Third Party Account"
select select "RCPN"
click select "Select Recipient Account Sender/Shipper Third Party Account"
type input "PG&E"
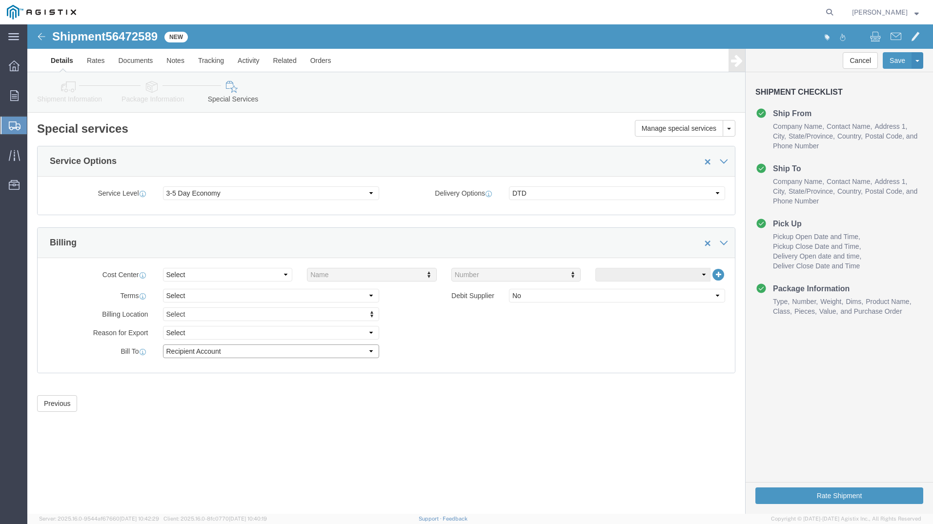
type input "[STREET_ADDRESS]"
select select "US"
select select "CA"
type input "4159733000"
type input "[PERSON_NAME]"
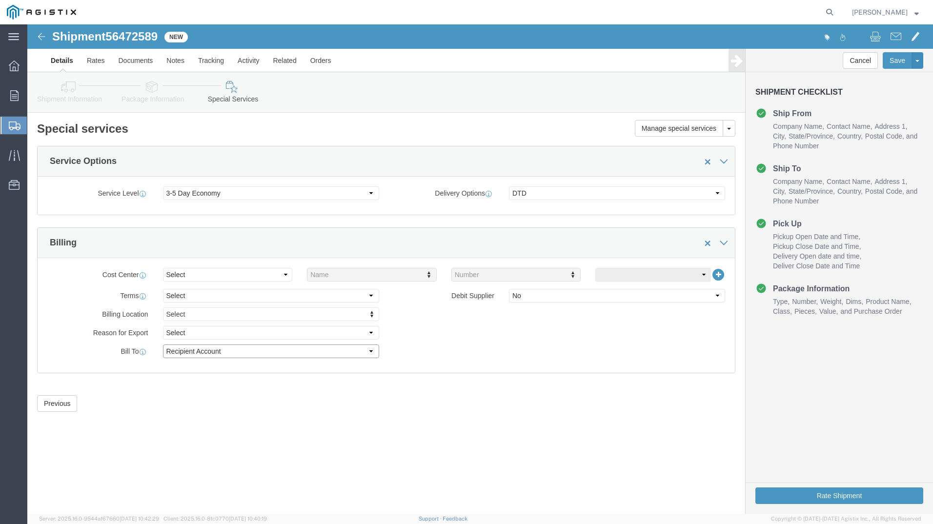
type input "Stockton"
type input "95206"
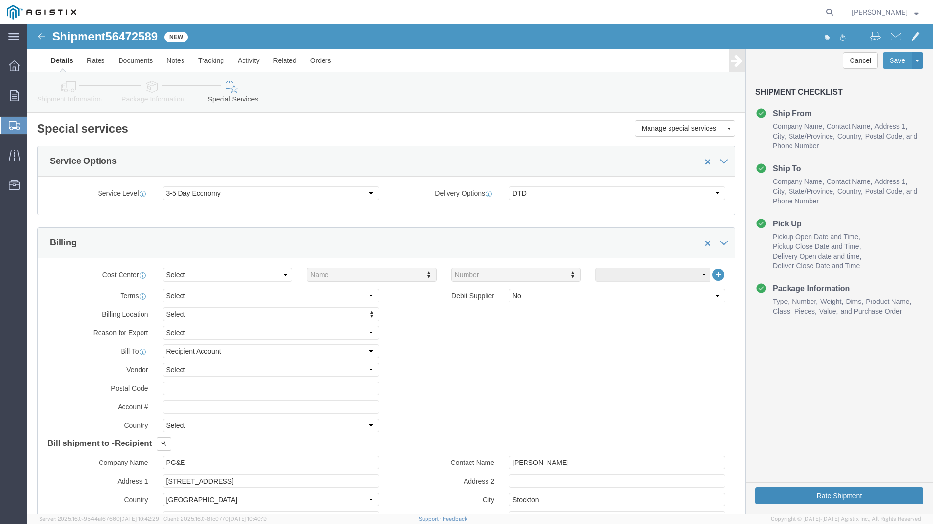
click button "Rate Shipment"
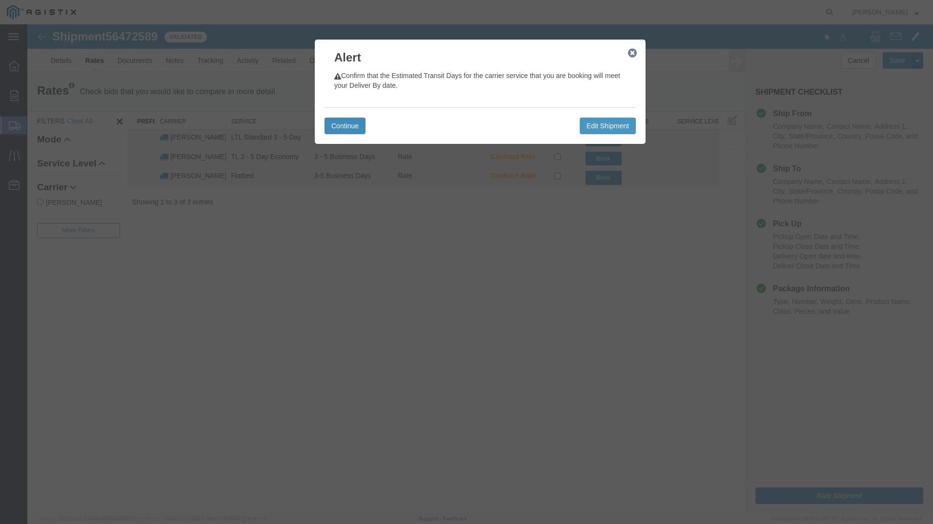
click at [355, 123] on button "Continue" at bounding box center [345, 126] width 41 height 17
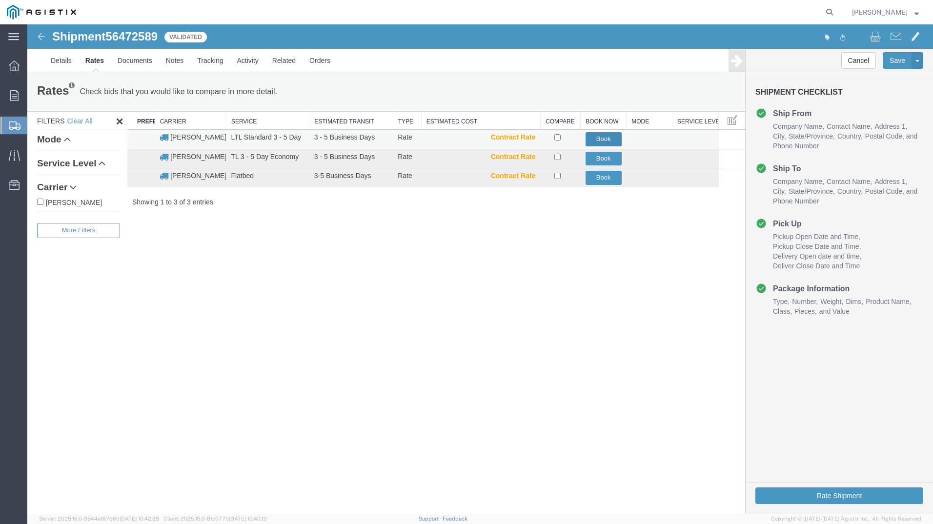
click at [609, 135] on button "Book" at bounding box center [604, 139] width 36 height 14
